Goal: Task Accomplishment & Management: Use online tool/utility

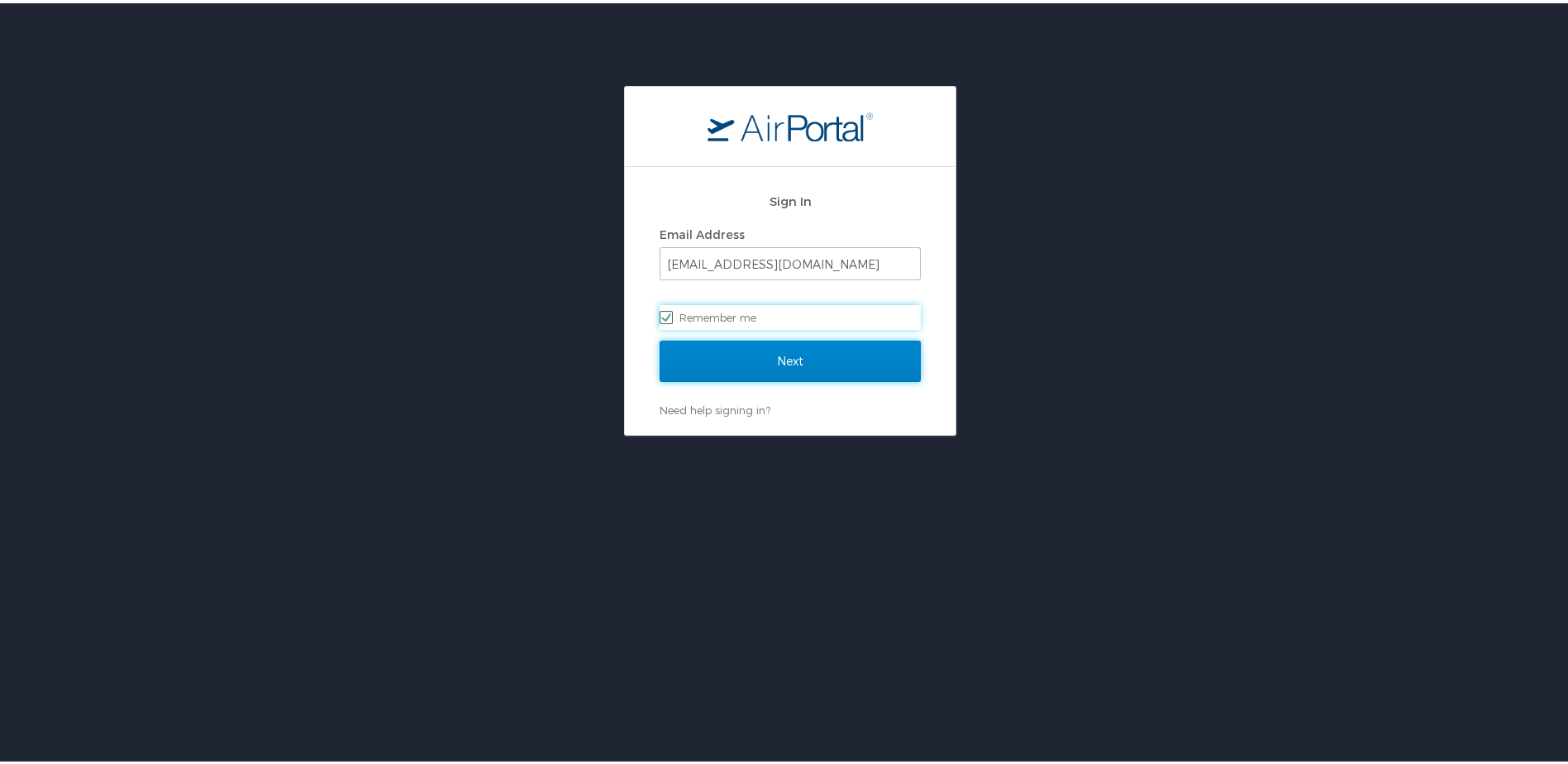
click at [833, 361] on input "Next" at bounding box center [791, 357] width 261 height 41
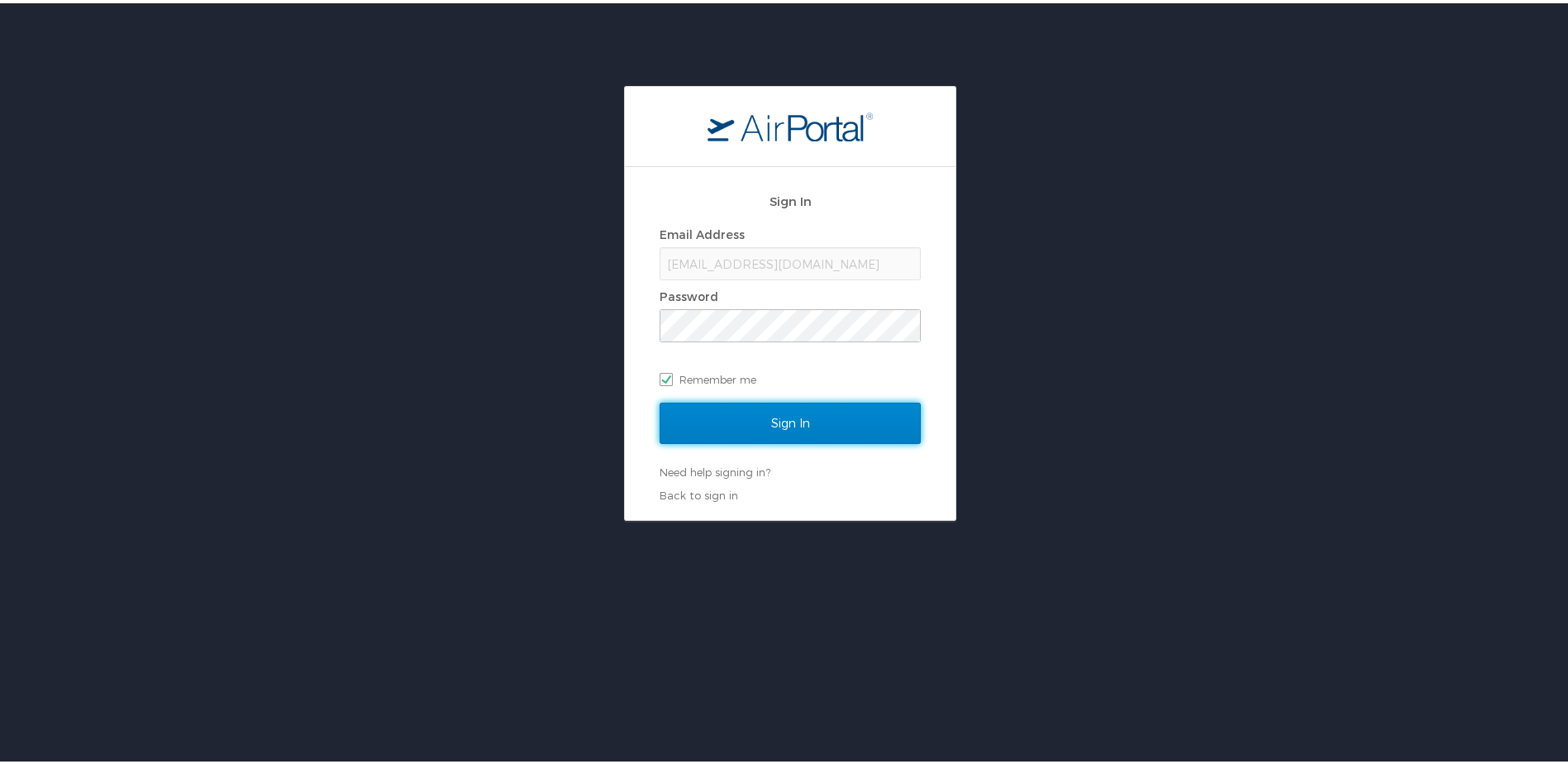
click at [892, 424] on input "Sign In" at bounding box center [791, 419] width 261 height 41
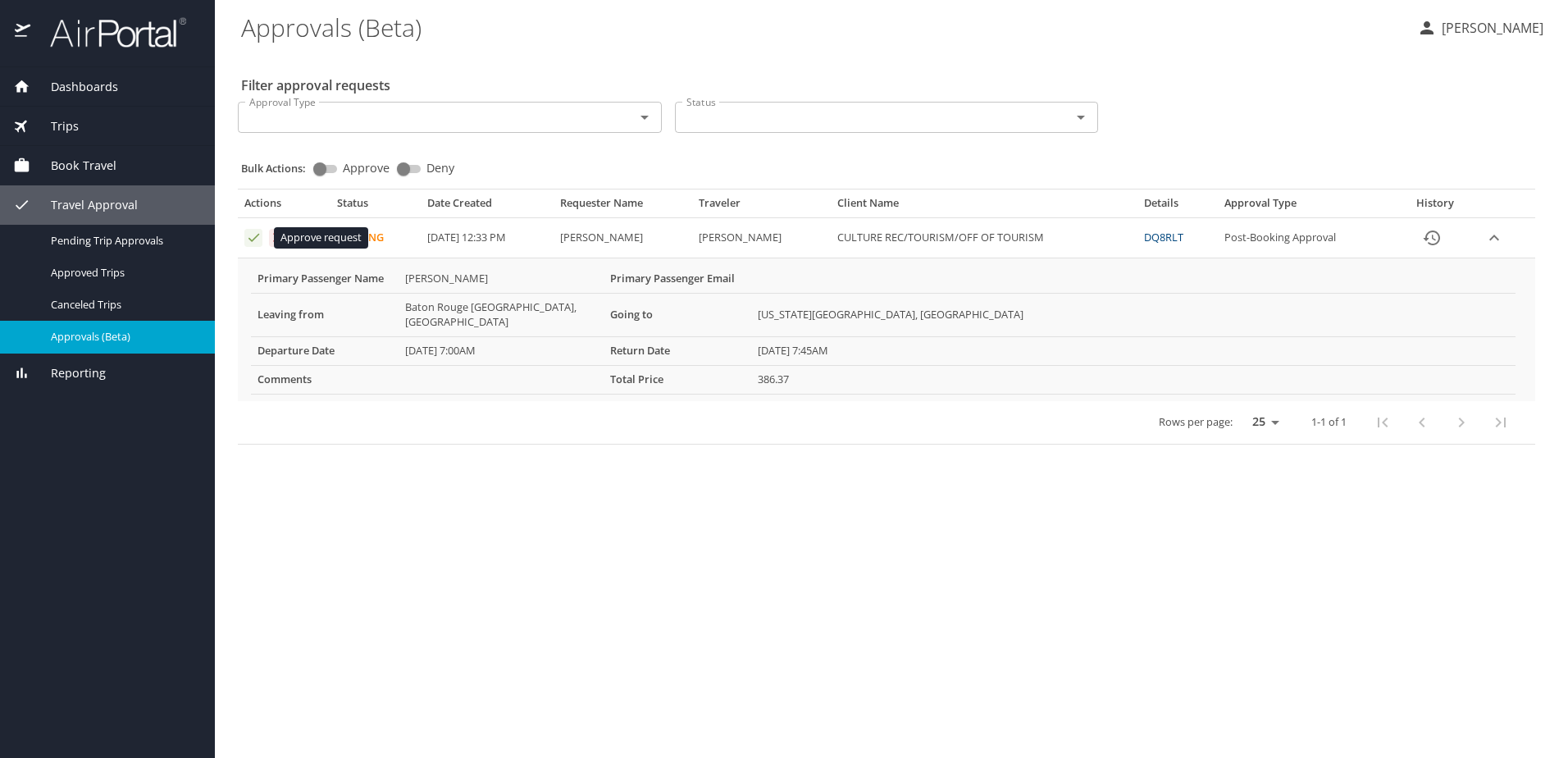
click at [258, 238] on icon "Approval table" at bounding box center [254, 237] width 16 height 16
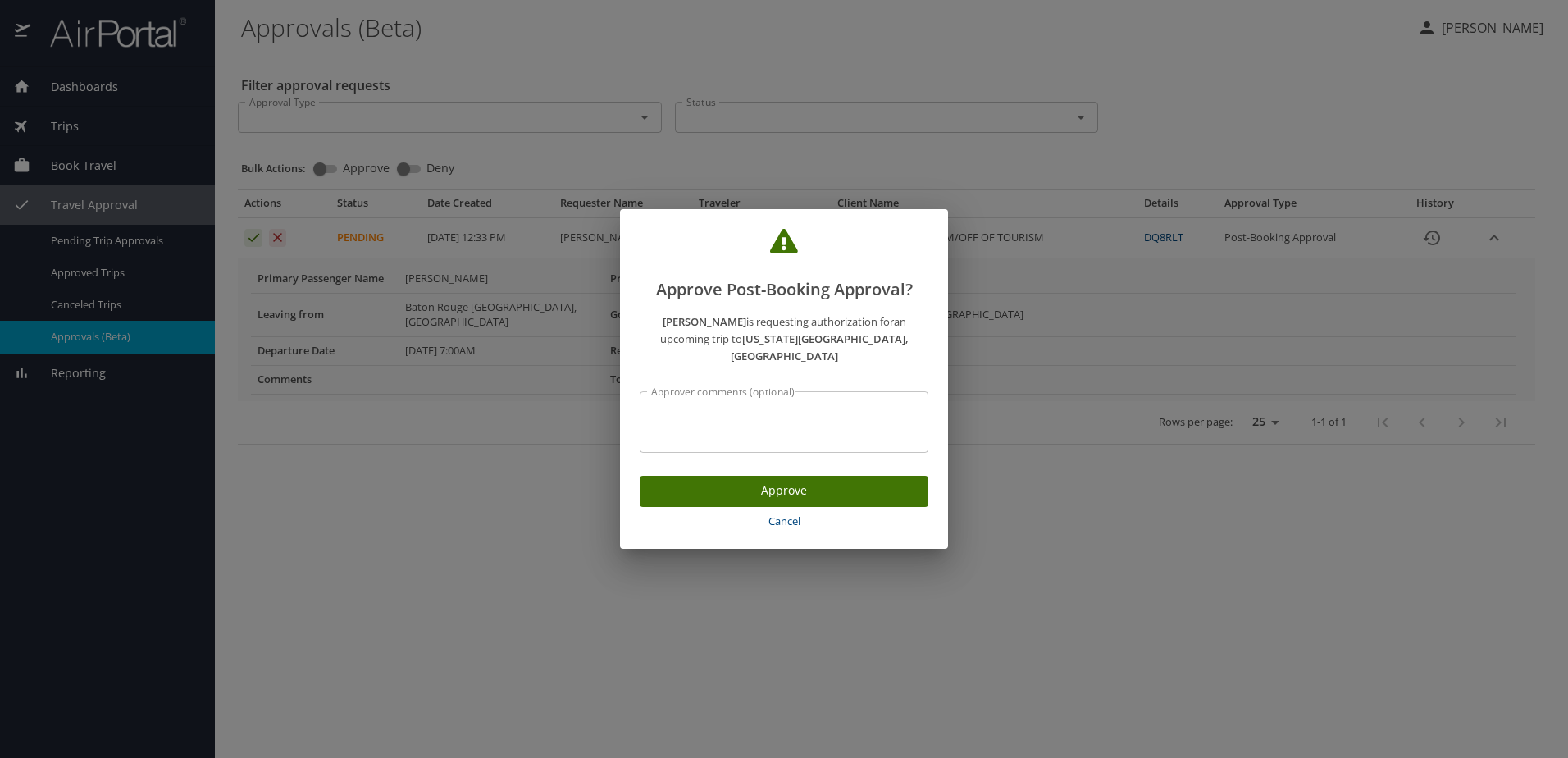
click at [819, 476] on button "Approve" at bounding box center [784, 491] width 288 height 32
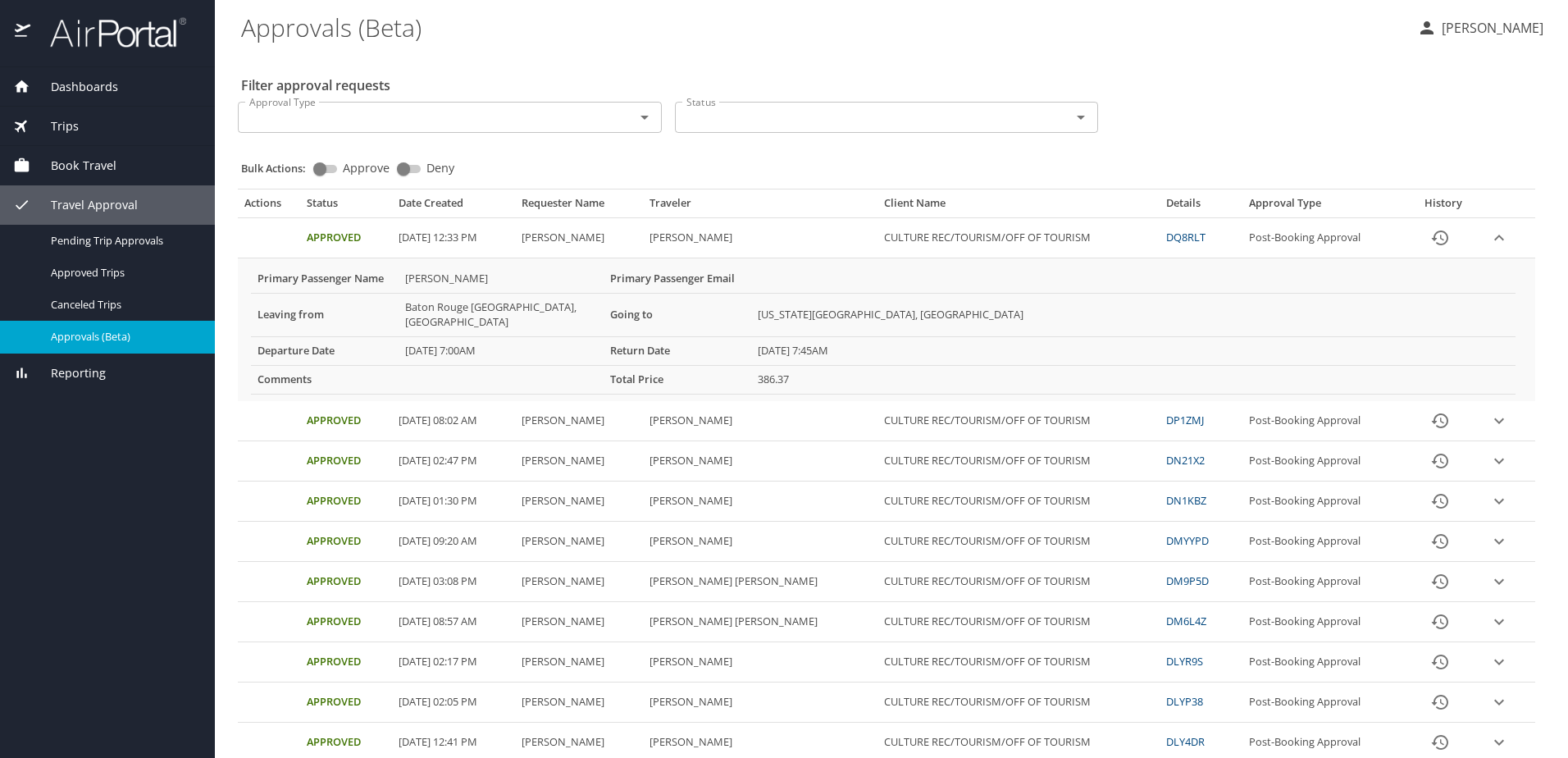
click at [1520, 36] on p "Kasia Dizer" at bounding box center [1489, 28] width 107 height 20
click at [1438, 185] on li "Sign out" at bounding box center [1474, 184] width 168 height 30
